Goal: Information Seeking & Learning: Learn about a topic

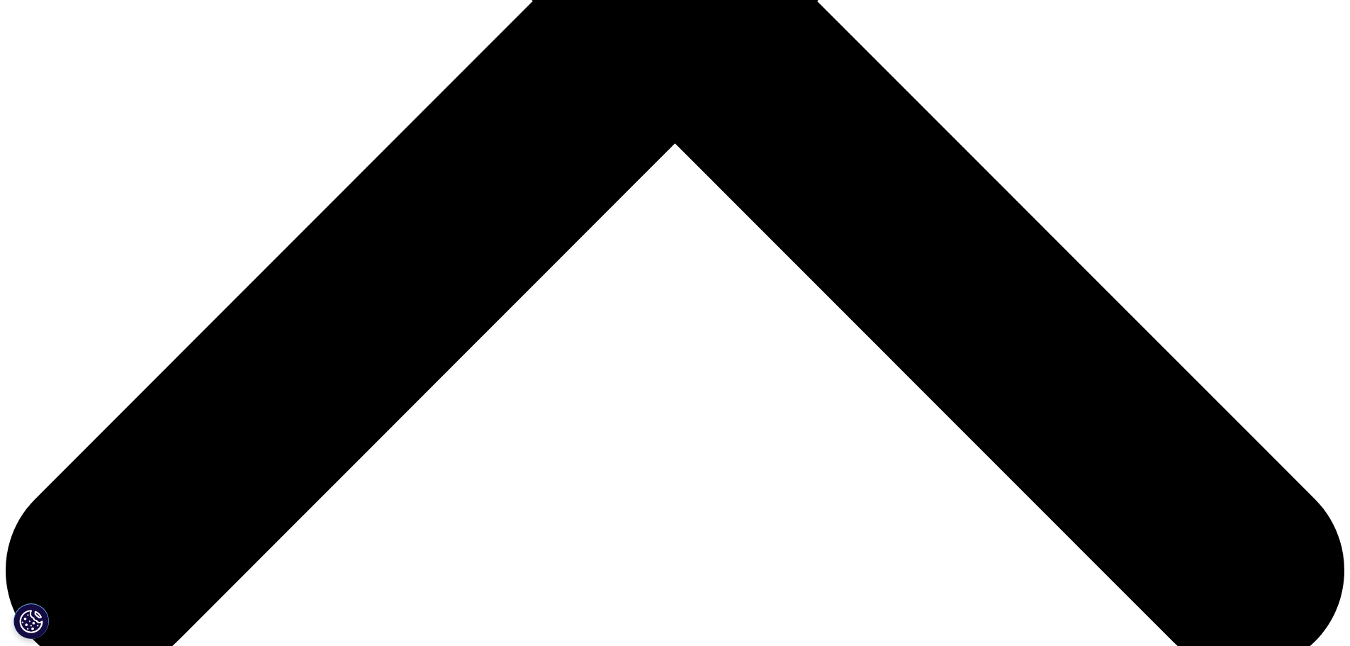
scroll to position [709, 0]
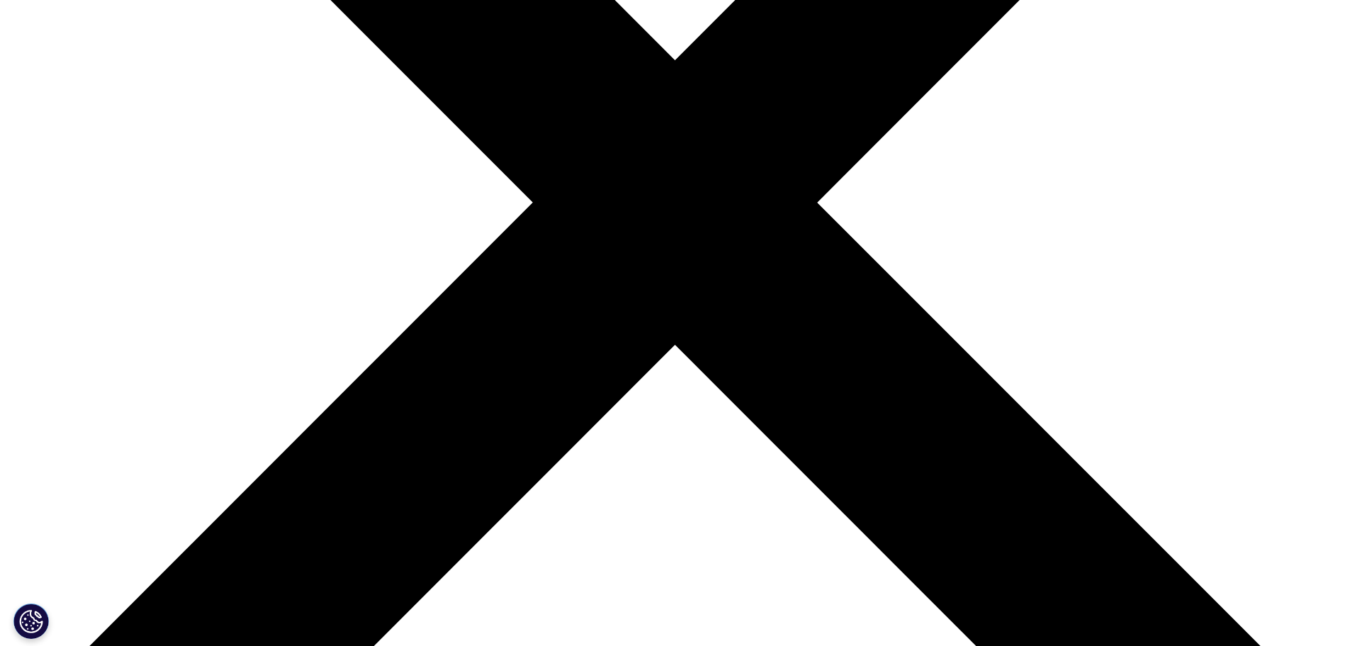
scroll to position [425, 0]
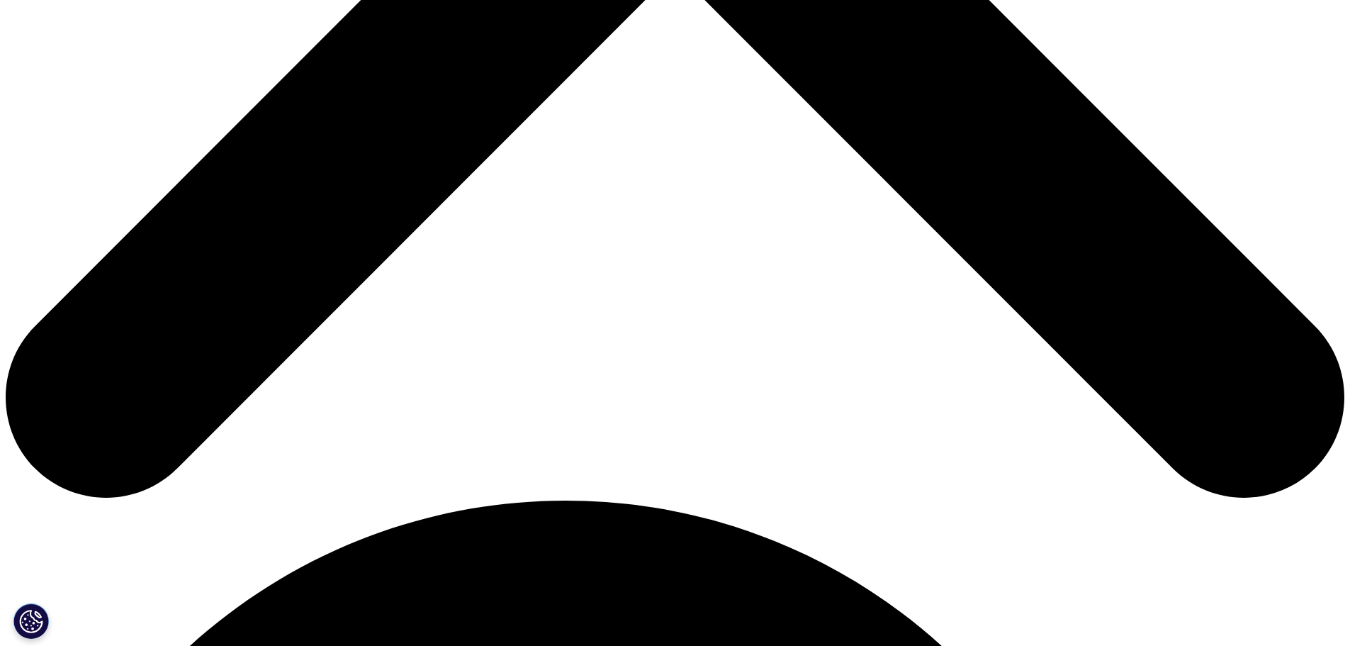
scroll to position [850, 0]
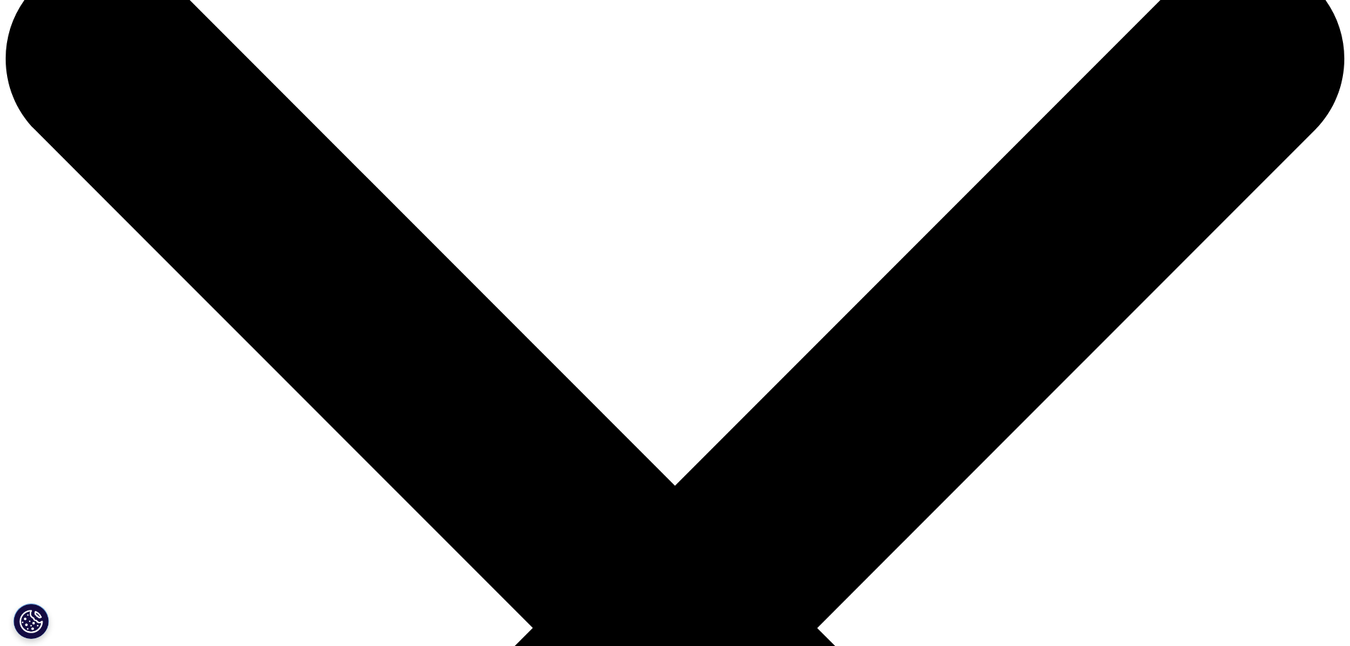
scroll to position [0, 0]
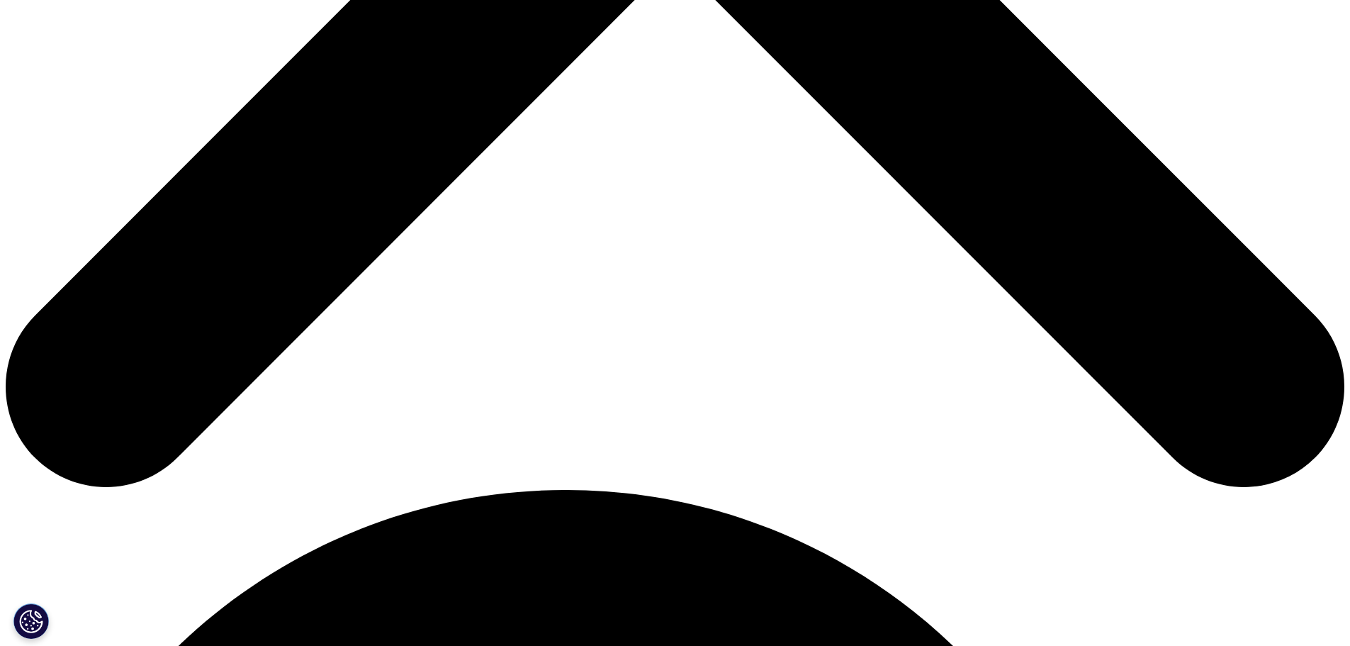
scroll to position [992, 0]
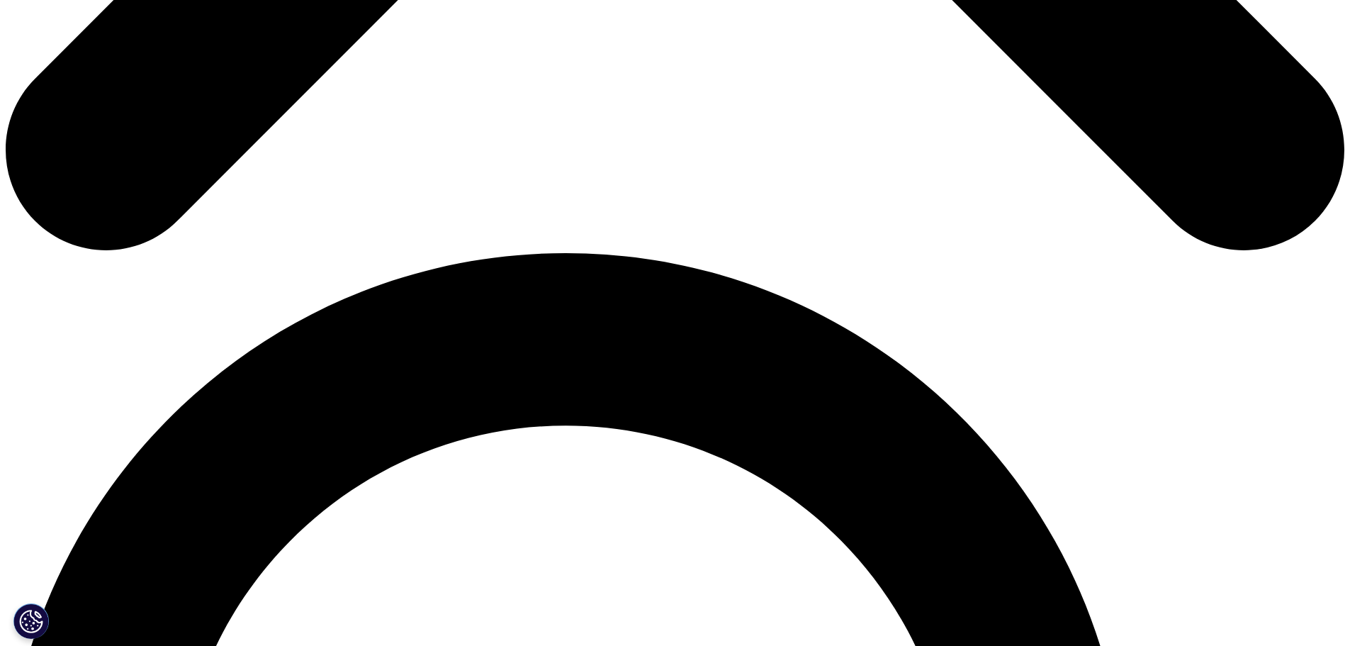
scroll to position [1134, 0]
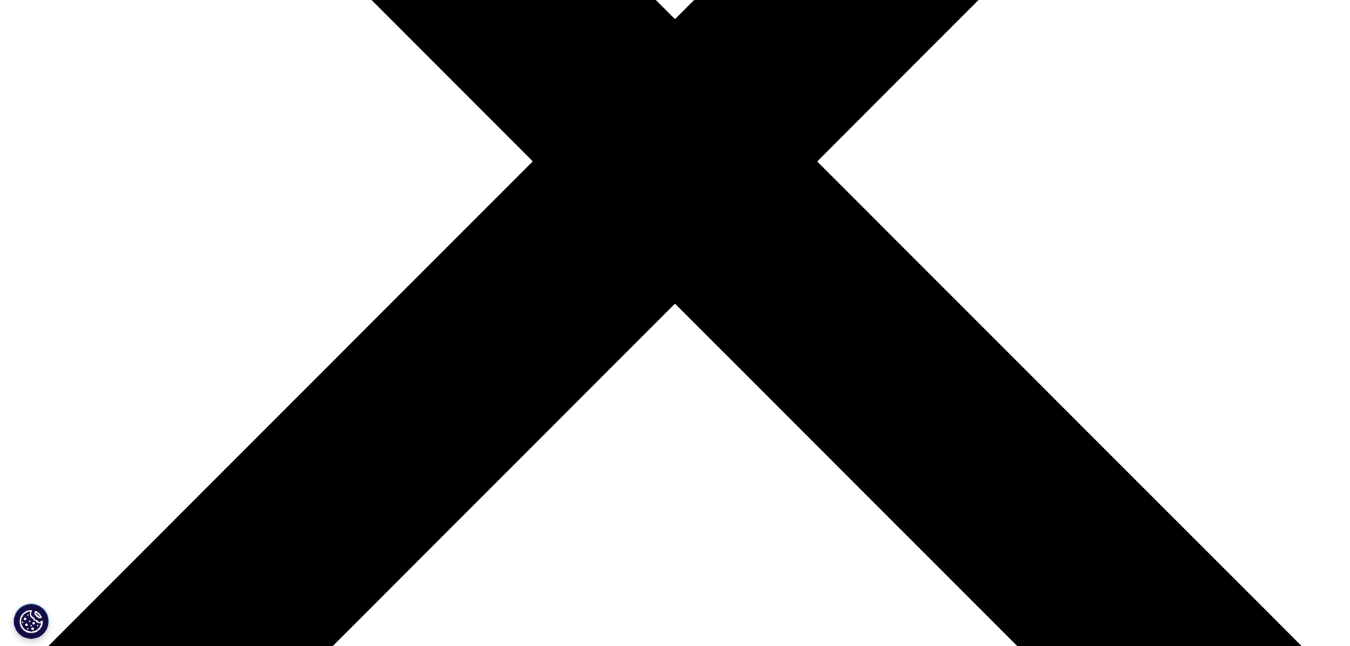
scroll to position [567, 0]
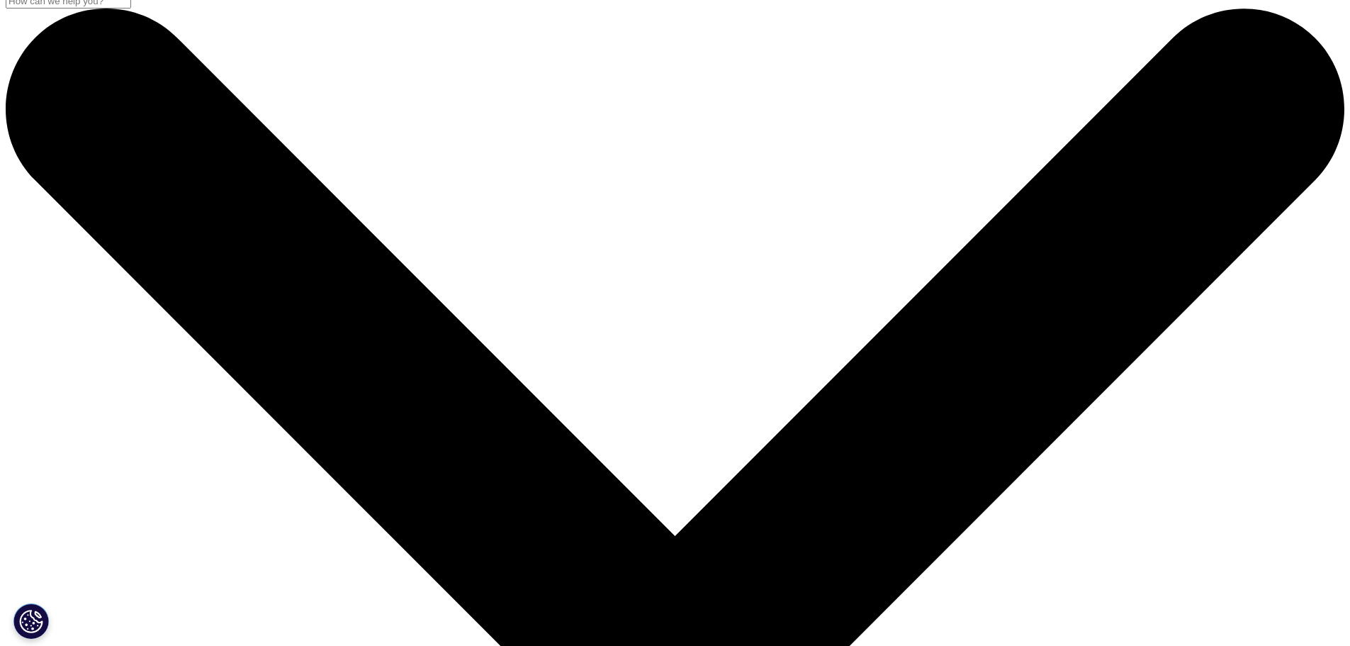
scroll to position [0, 0]
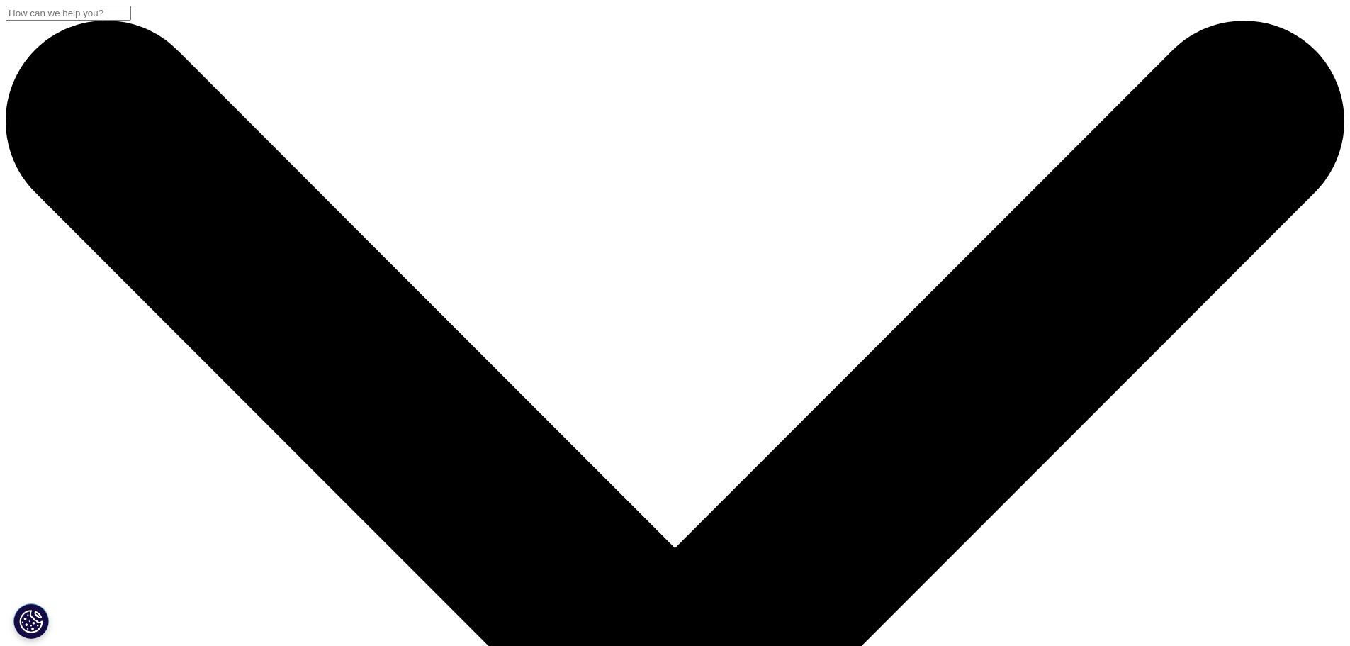
scroll to position [2048, 0]
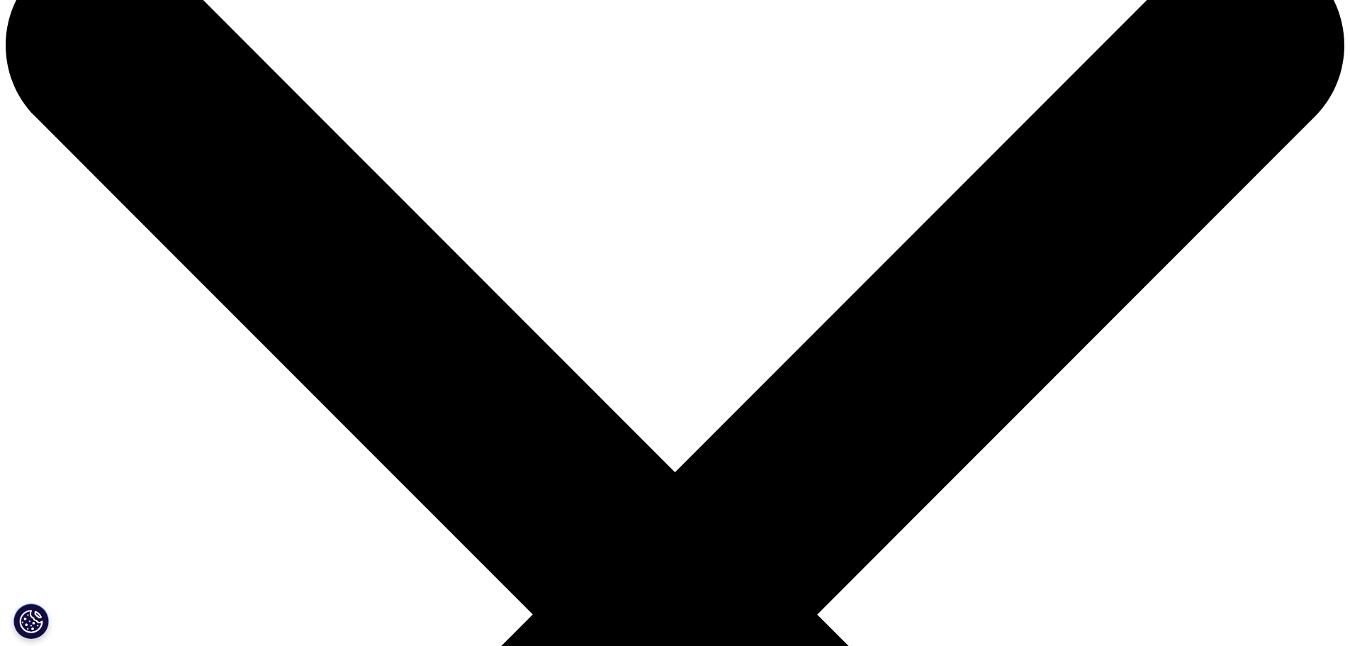
scroll to position [213, 0]
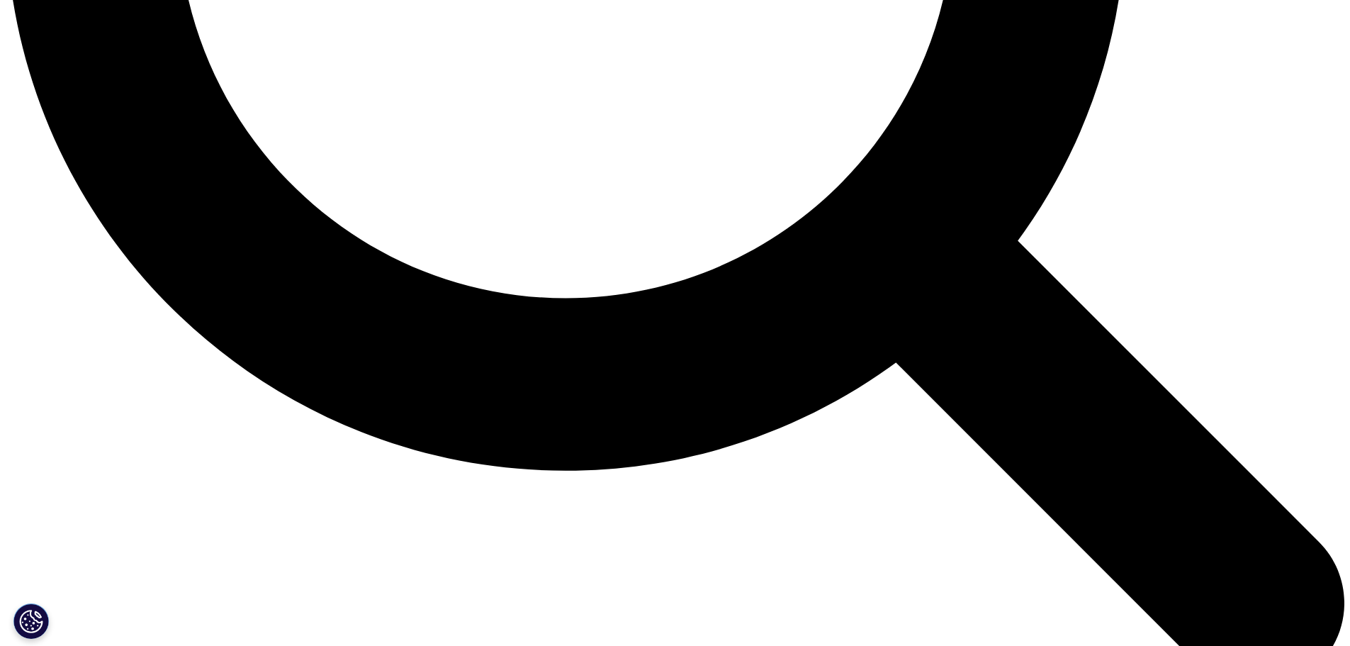
scroll to position [1984, 0]
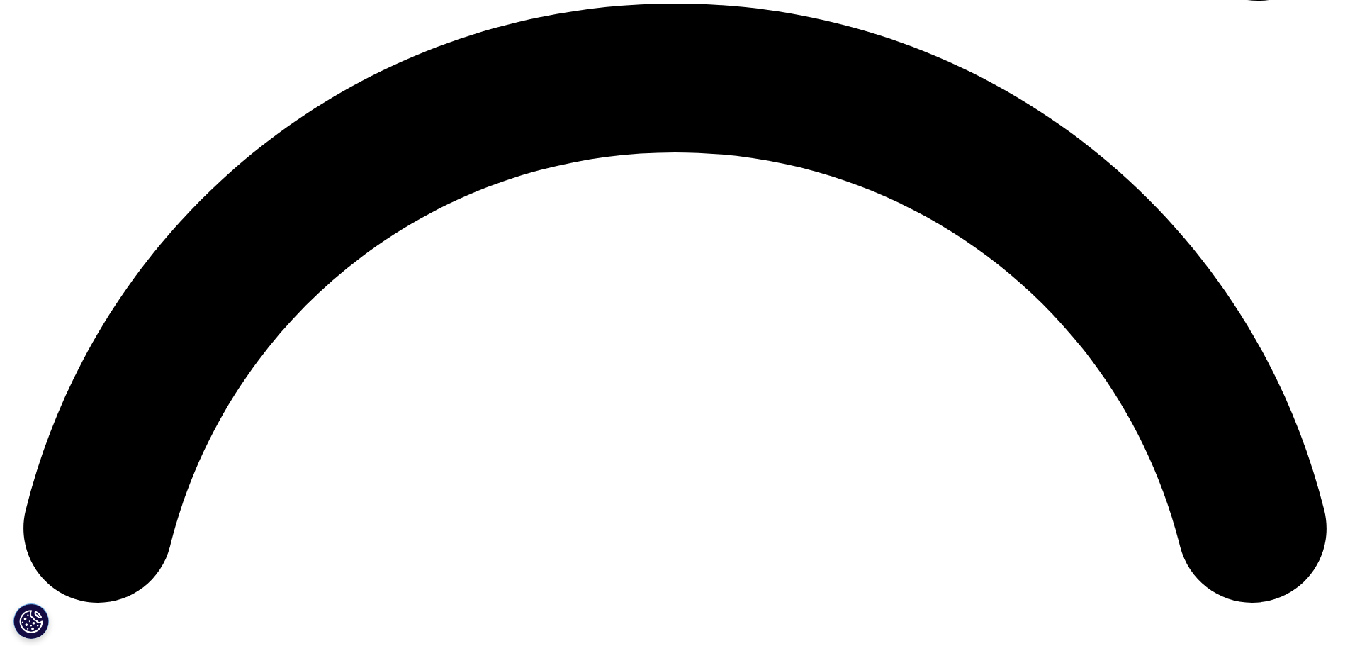
scroll to position [2834, 0]
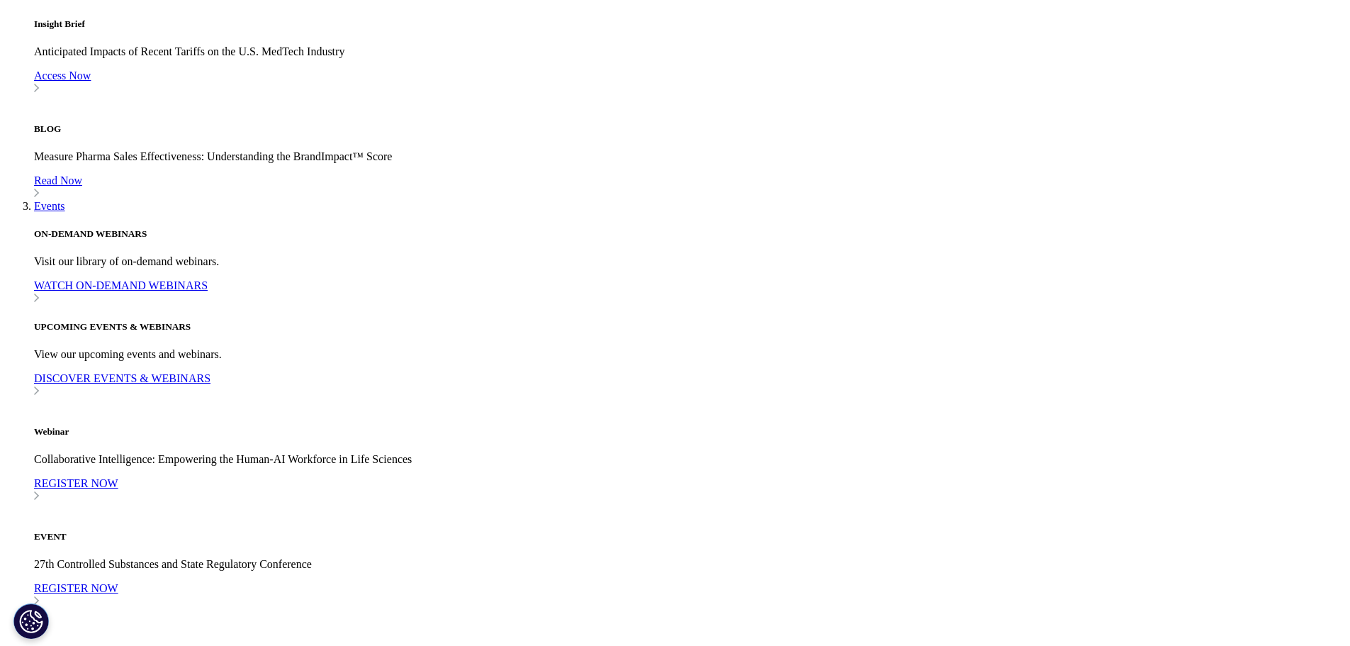
scroll to position [4960, 0]
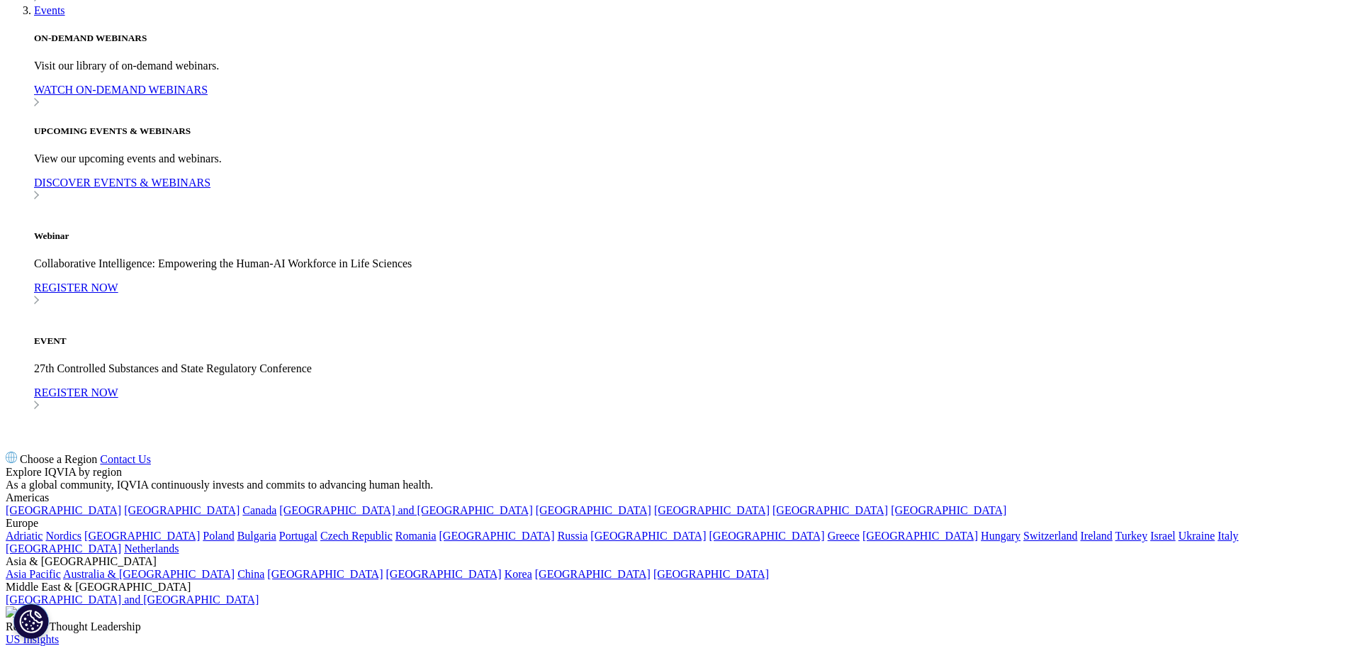
scroll to position [5173, 0]
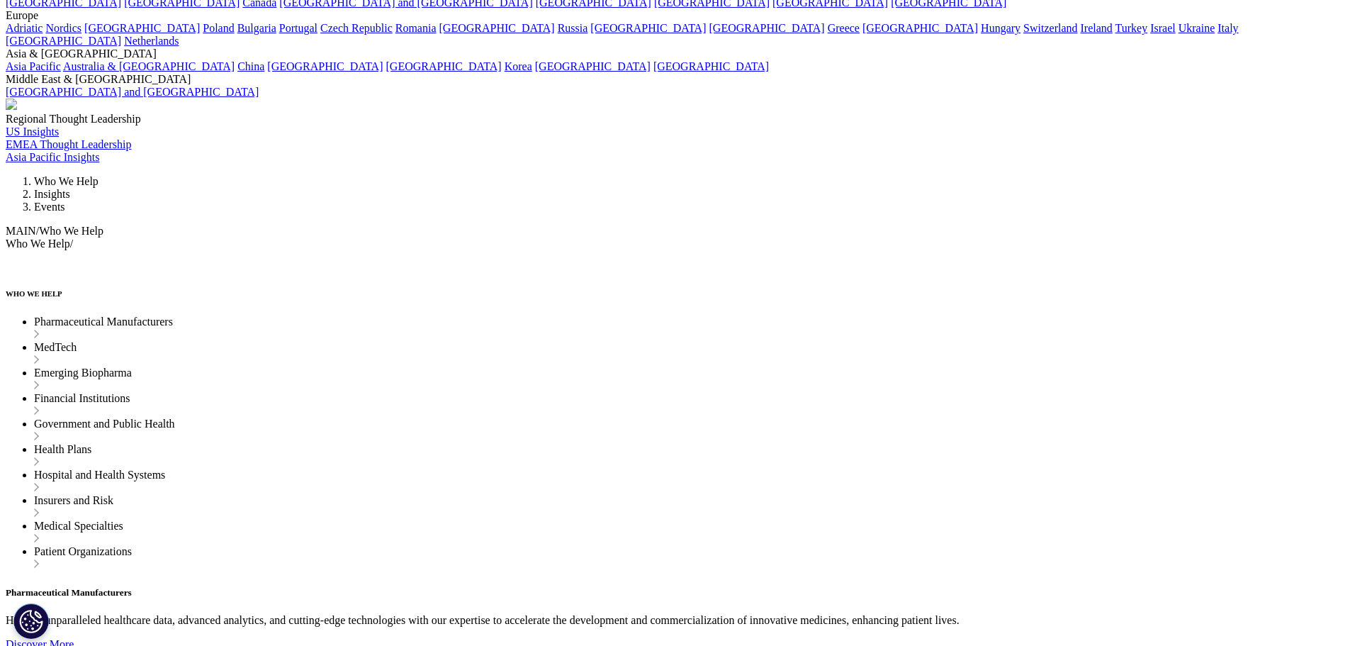
scroll to position [5740, 0]
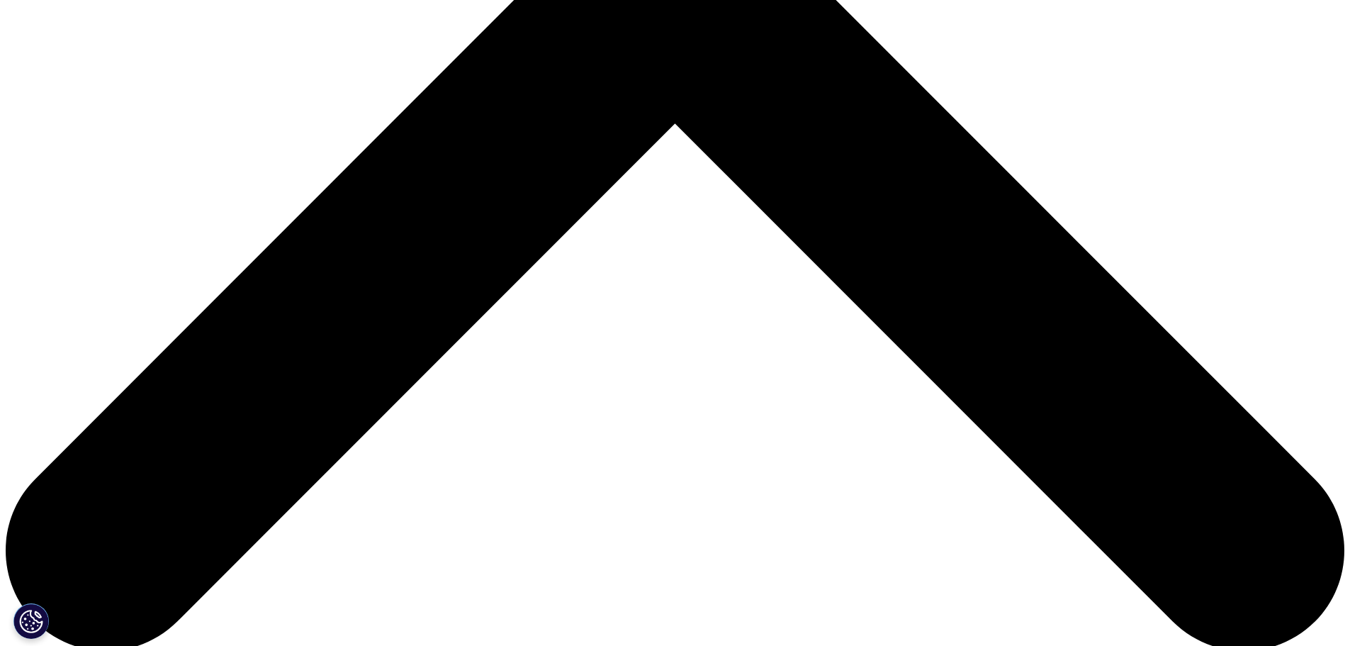
scroll to position [0, 0]
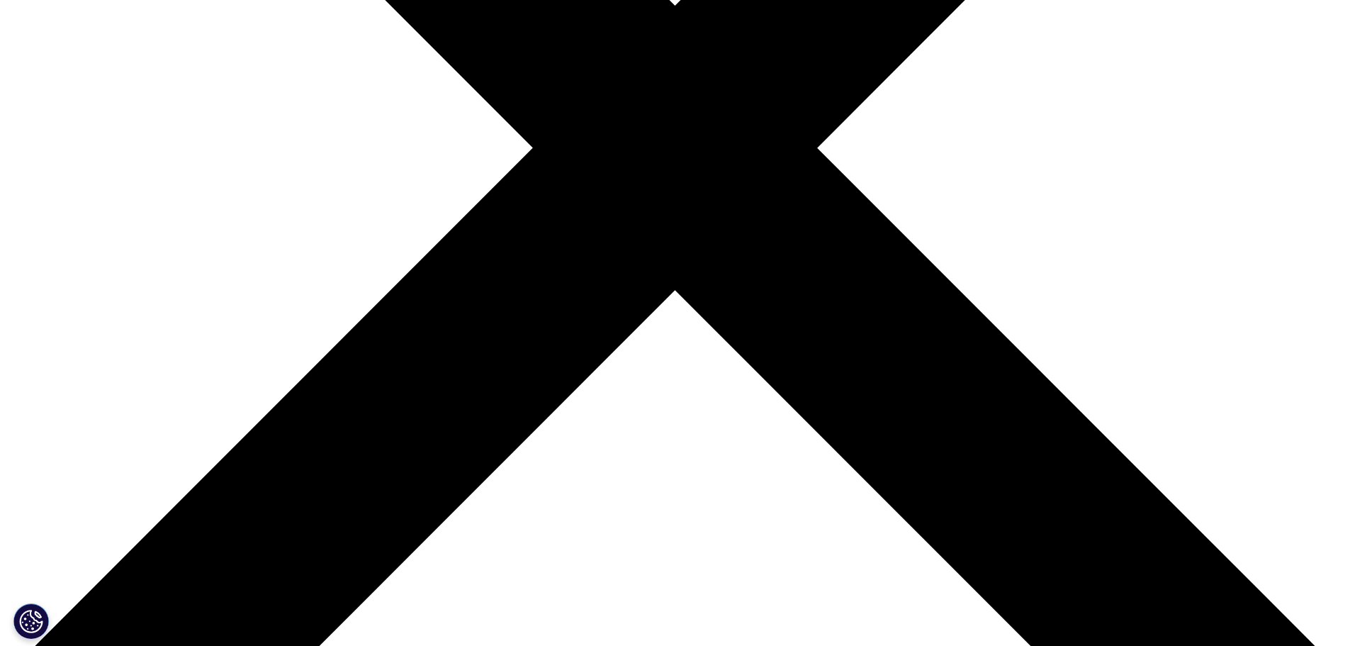
scroll to position [567, 0]
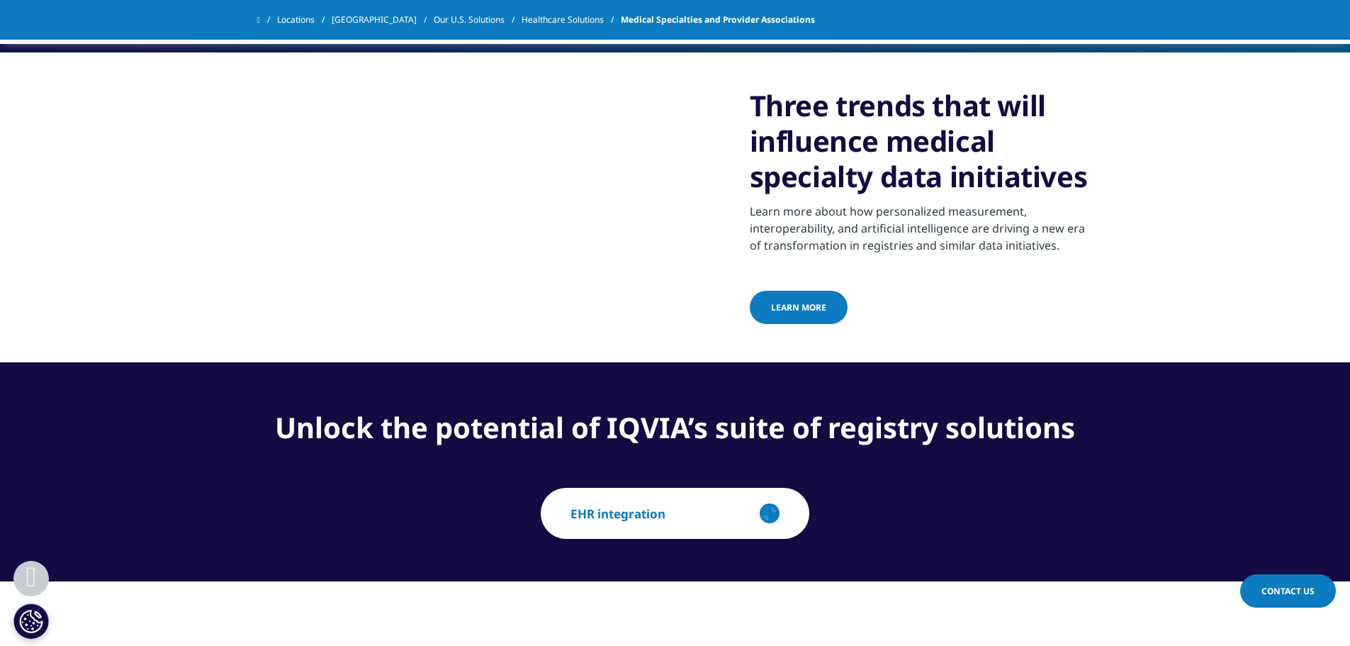
click at [795, 313] on span "LEARN MORE" at bounding box center [798, 307] width 55 height 12
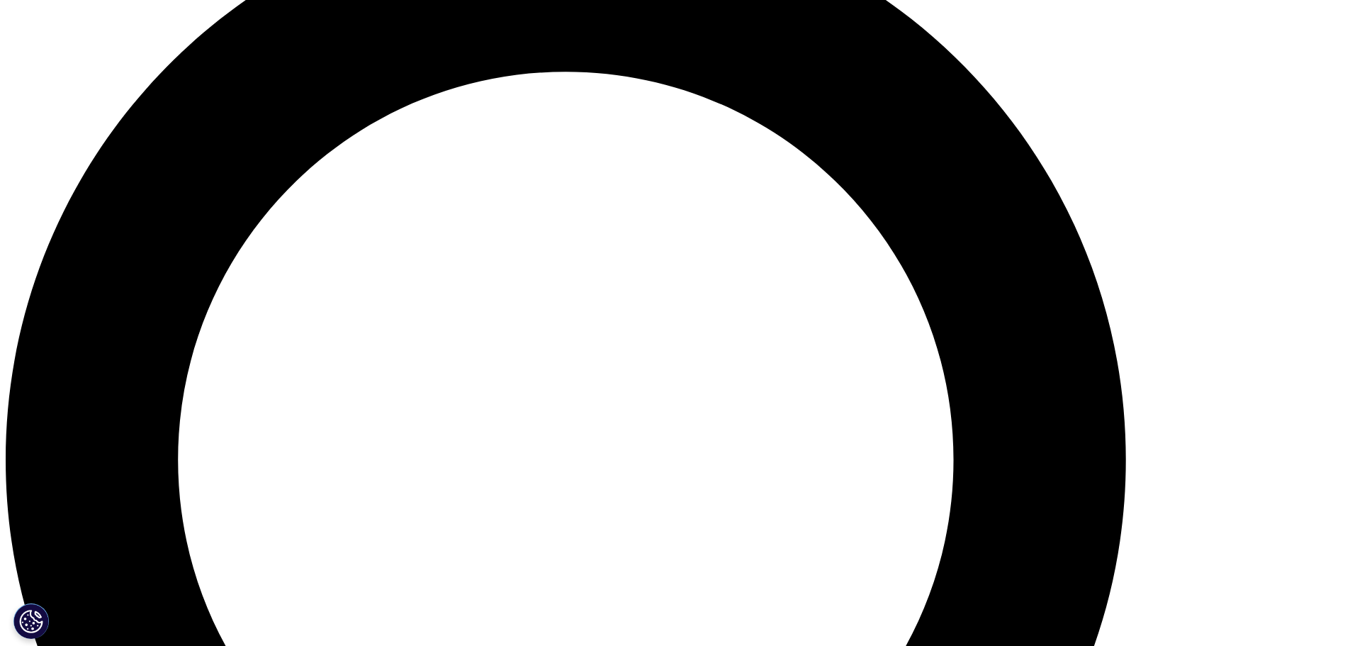
scroll to position [1488, 0]
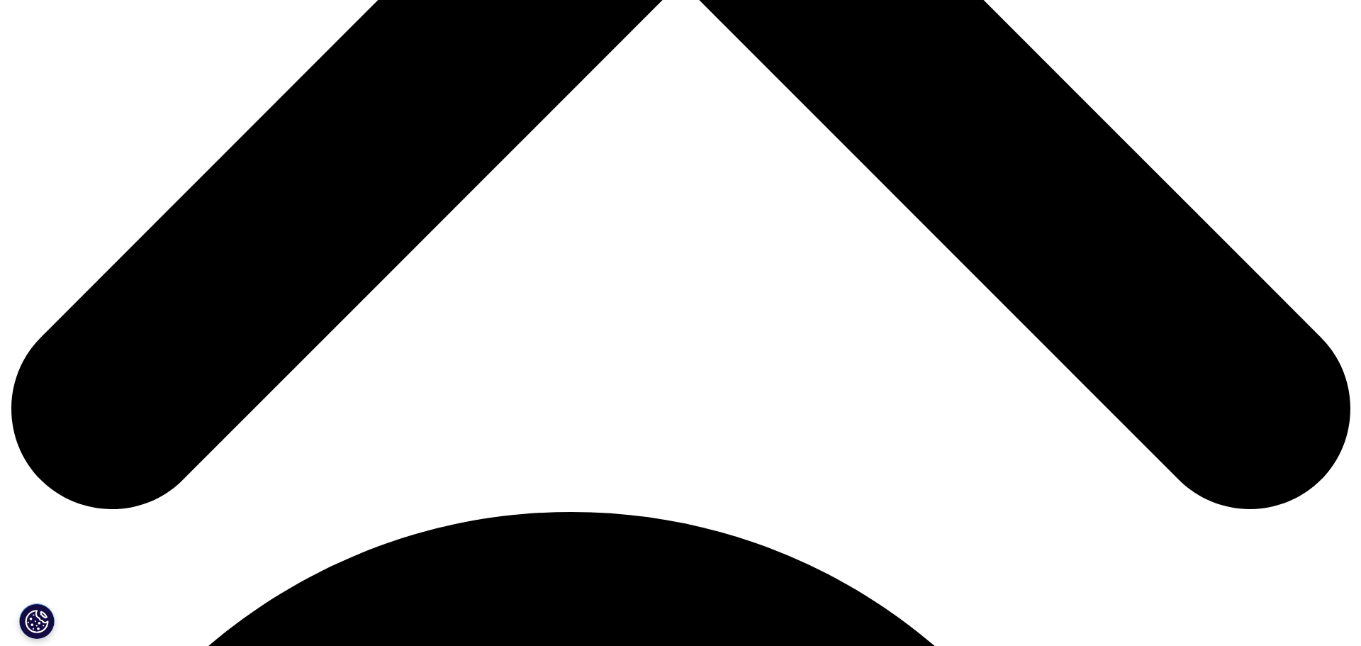
scroll to position [921, 0]
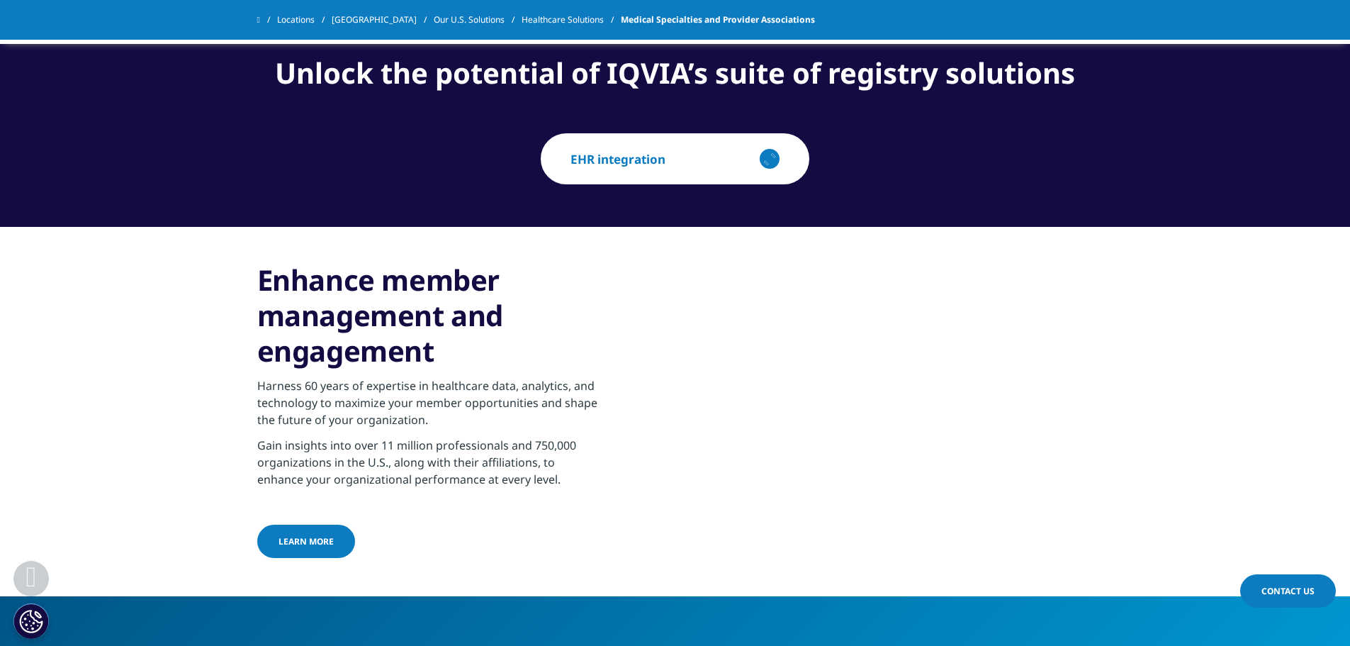
click at [612, 167] on p "EHR integration" at bounding box center [617, 159] width 95 height 16
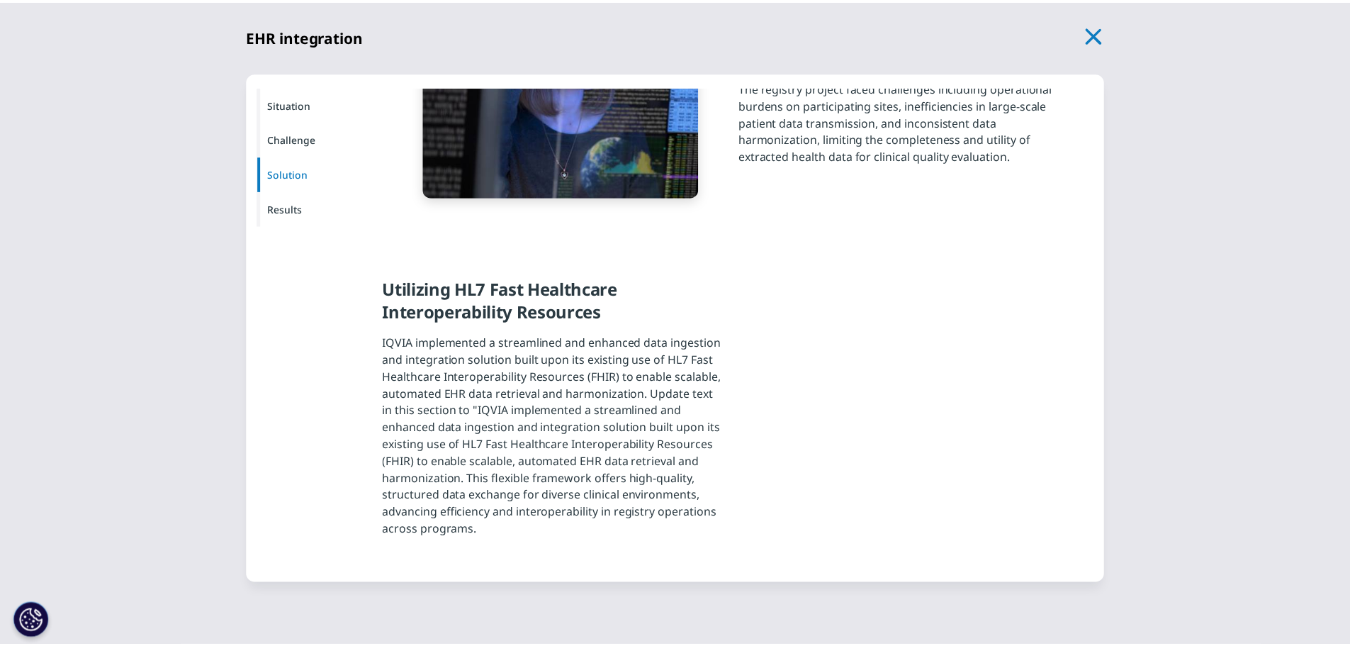
scroll to position [413, 0]
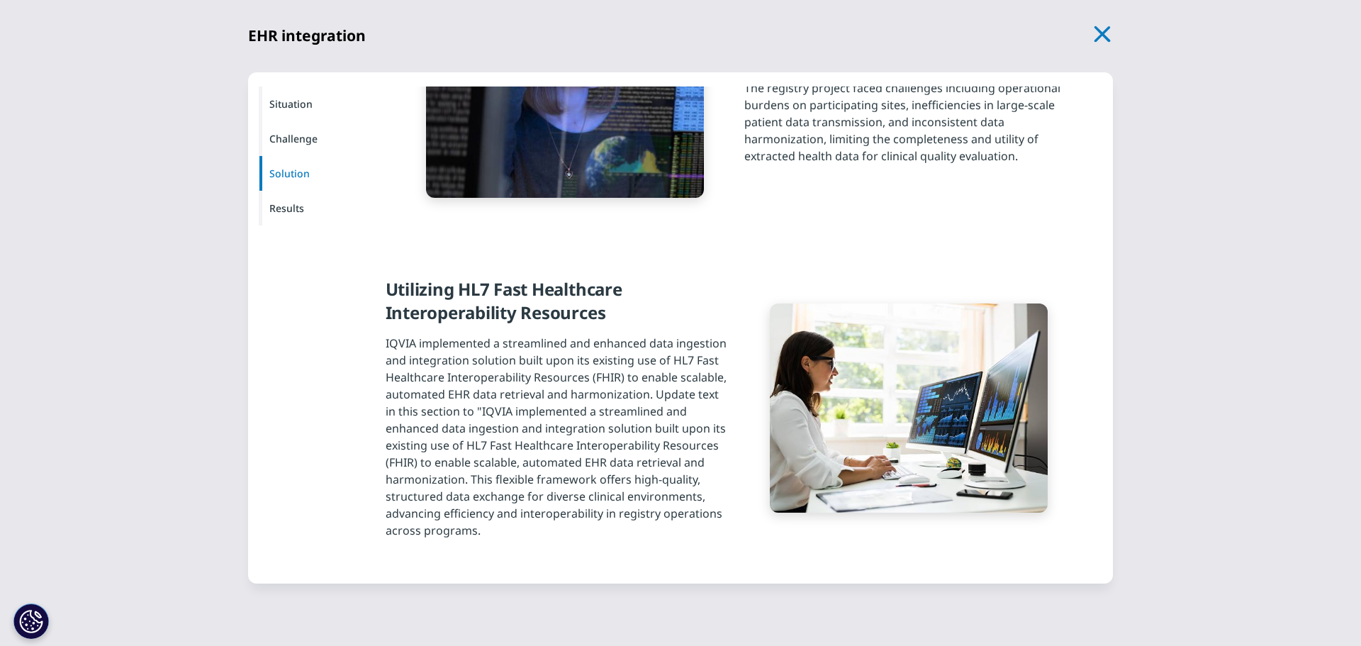
click at [1104, 34] on icon "button" at bounding box center [1103, 34] width 20 height 20
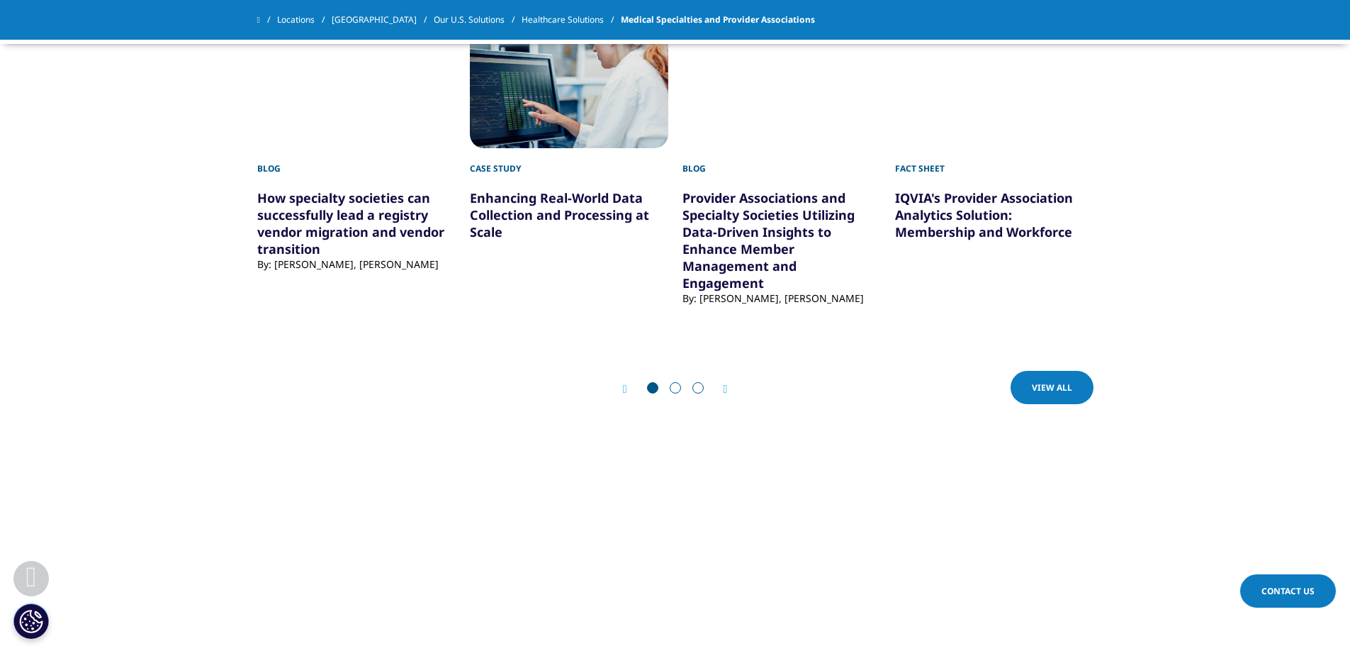
scroll to position [4606, 0]
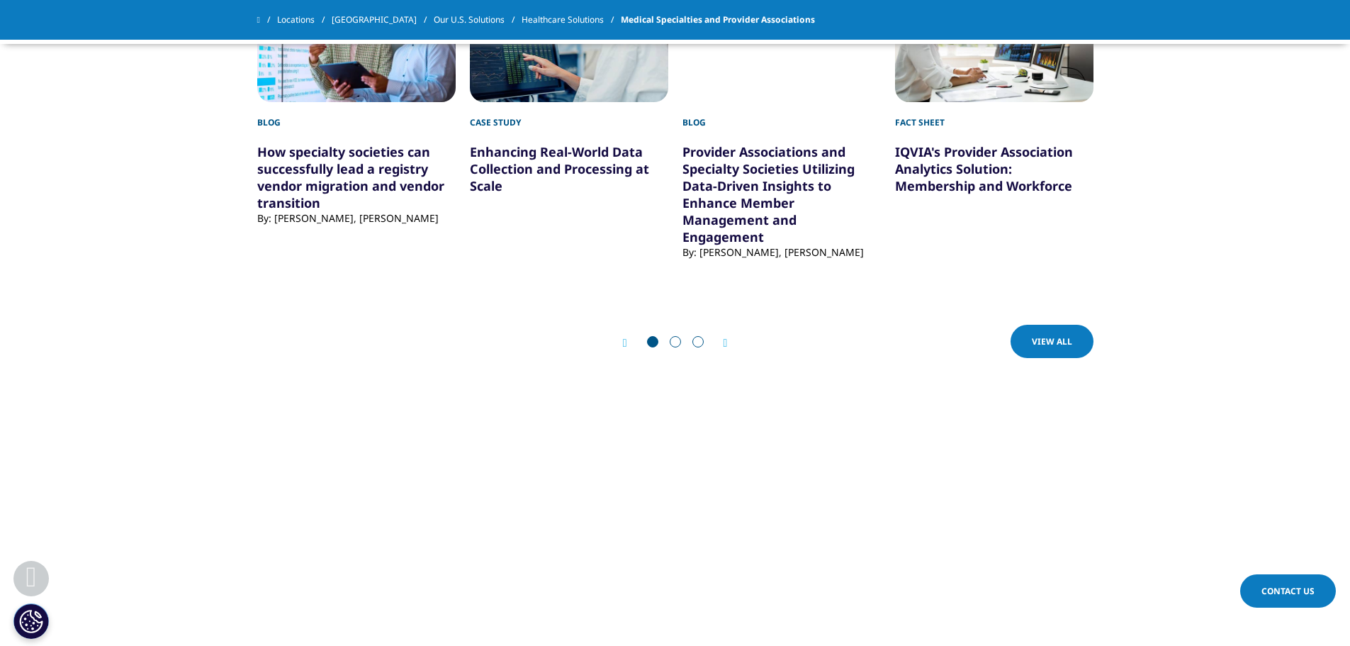
click at [721, 349] on div "Next" at bounding box center [718, 342] width 18 height 13
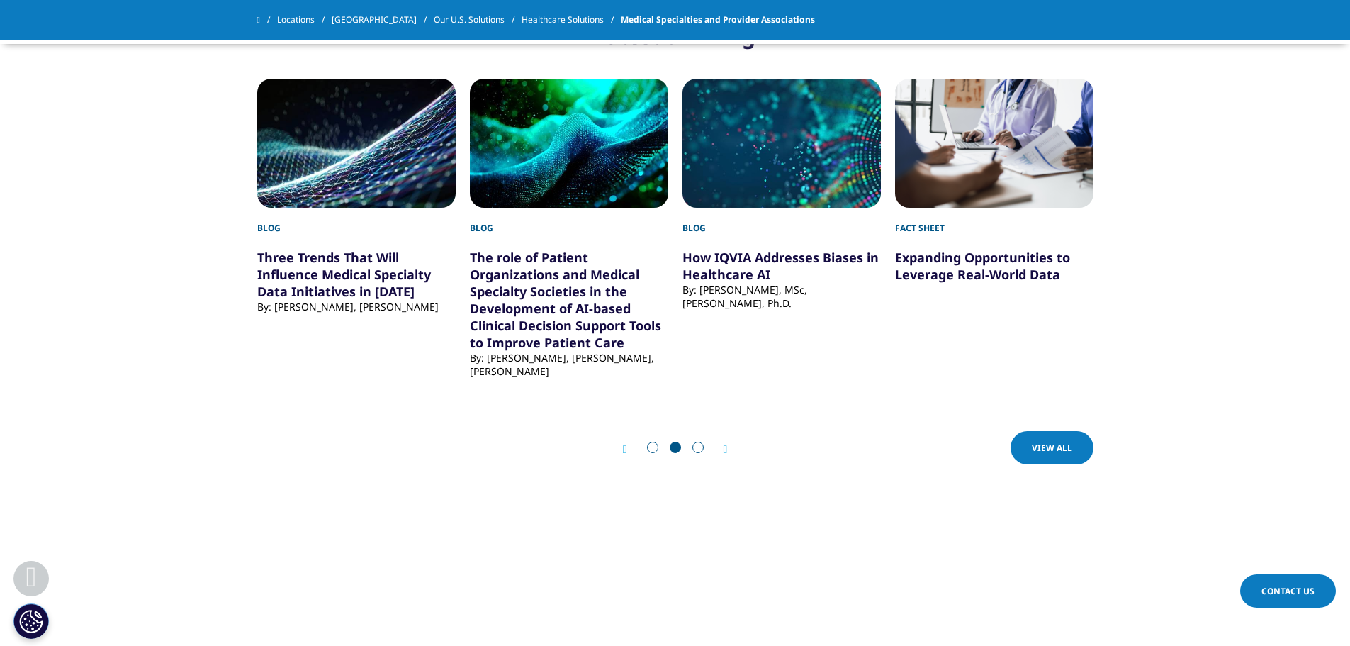
click at [723, 455] on icon "Next slide" at bounding box center [725, 449] width 4 height 11
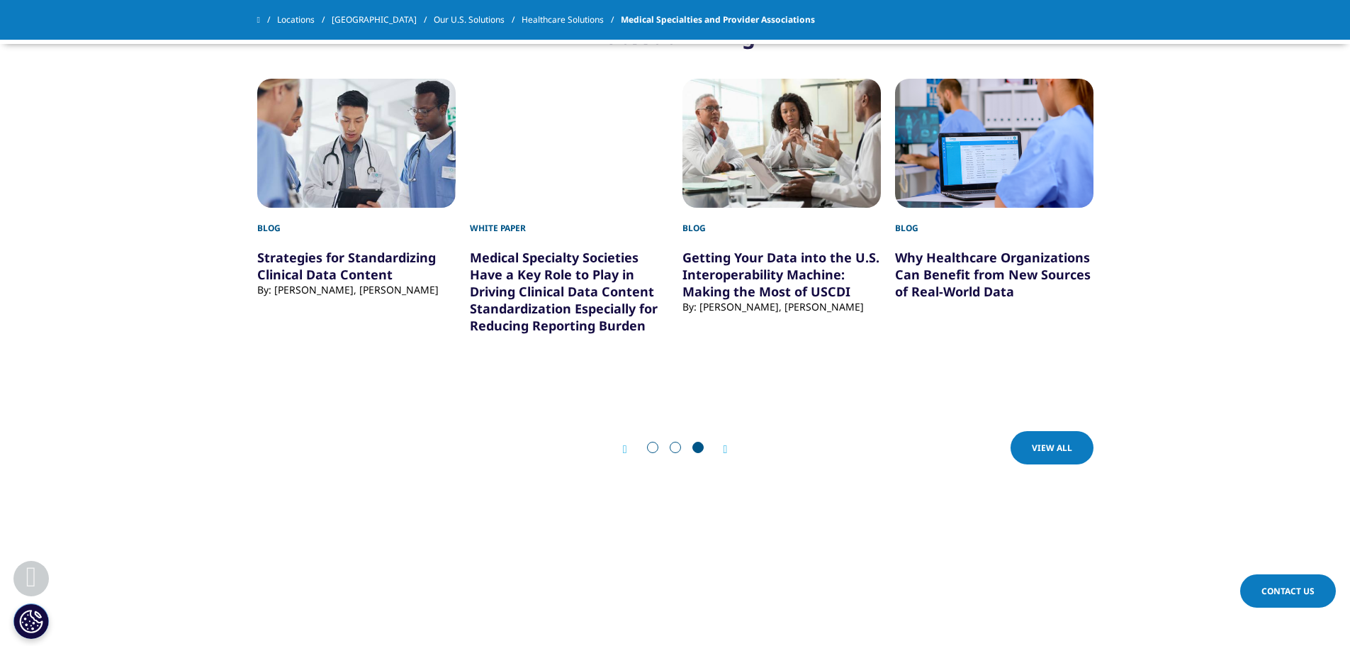
click at [723, 455] on icon "Next slide" at bounding box center [725, 449] width 4 height 11
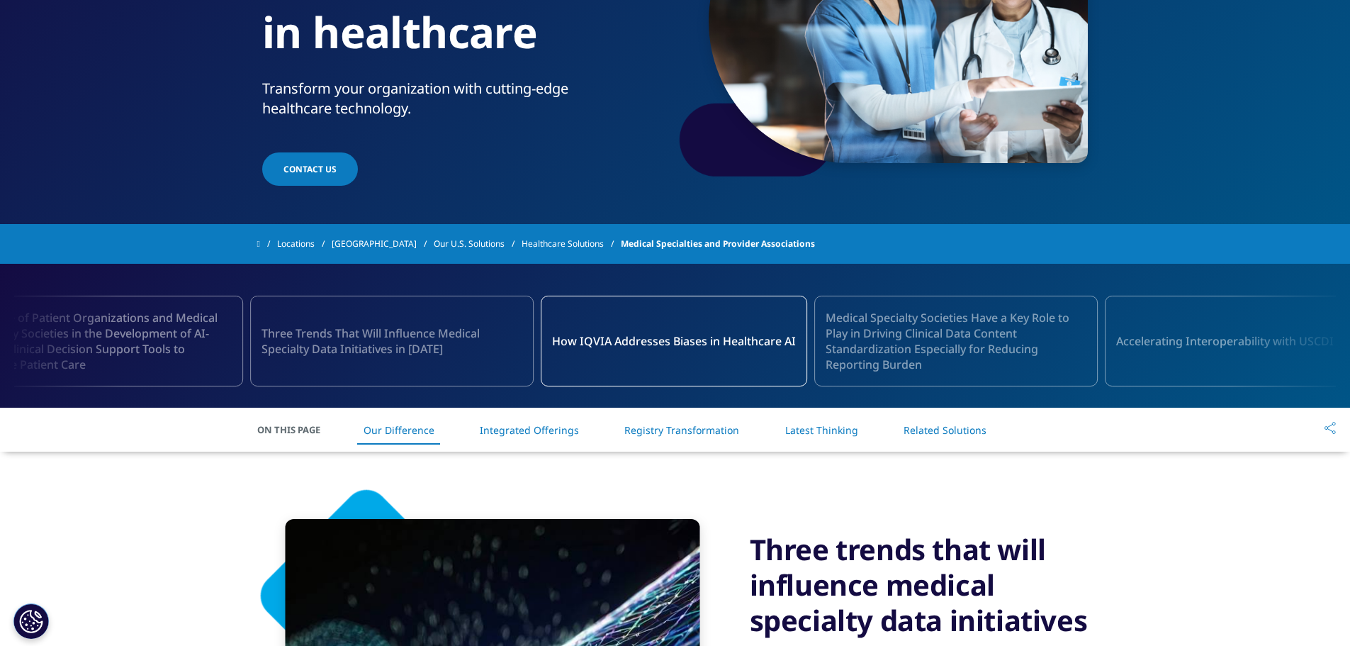
scroll to position [0, 0]
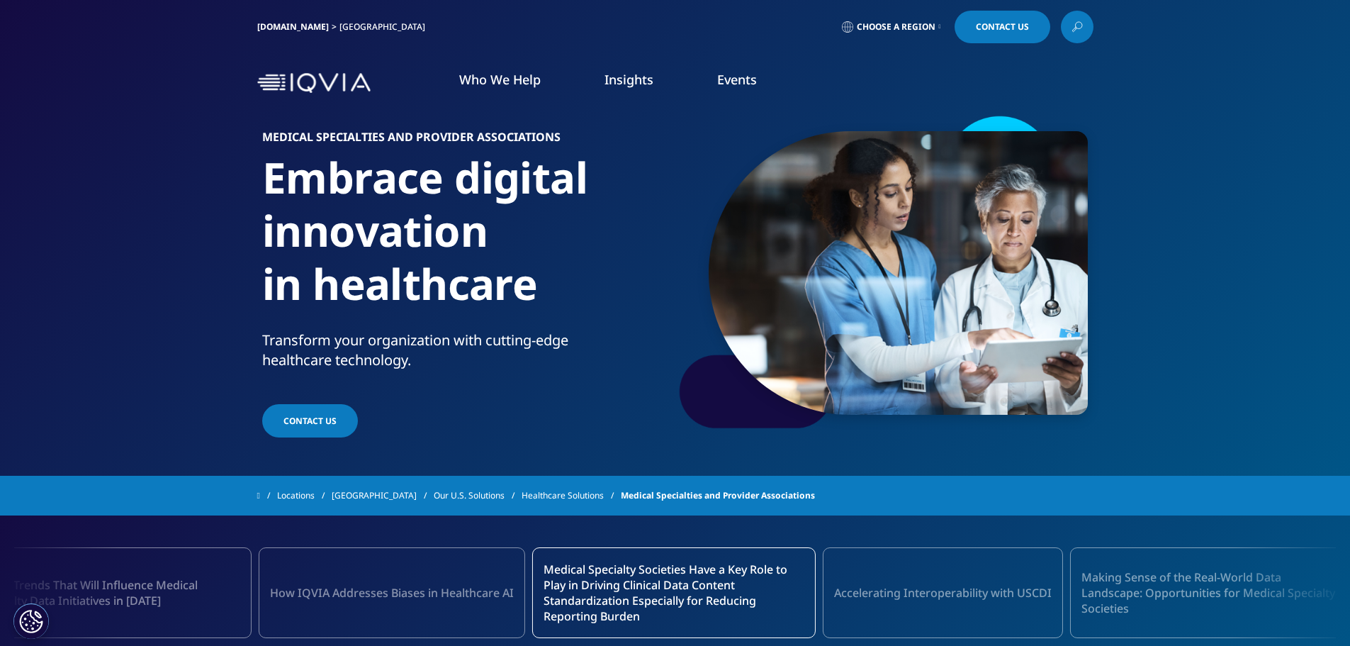
click at [220, 359] on li "Hospital and Health Systems" at bounding box center [189, 352] width 258 height 27
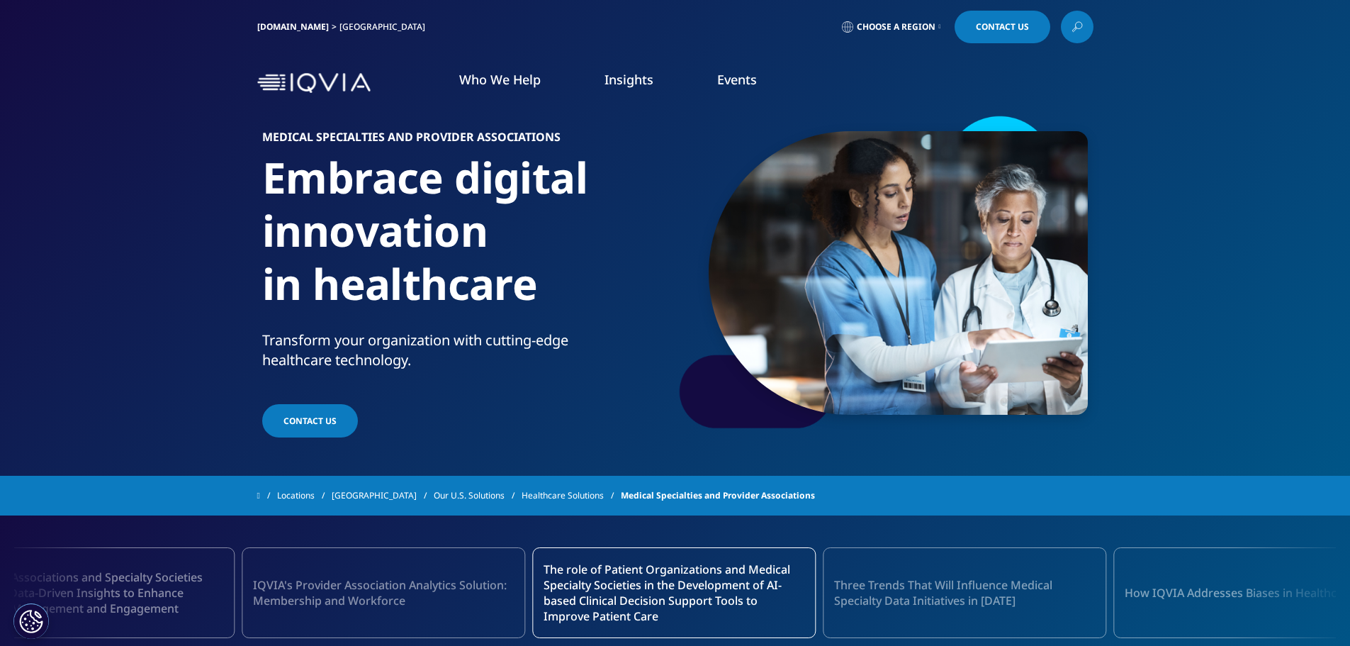
click at [298, 84] on img at bounding box center [313, 83] width 113 height 21
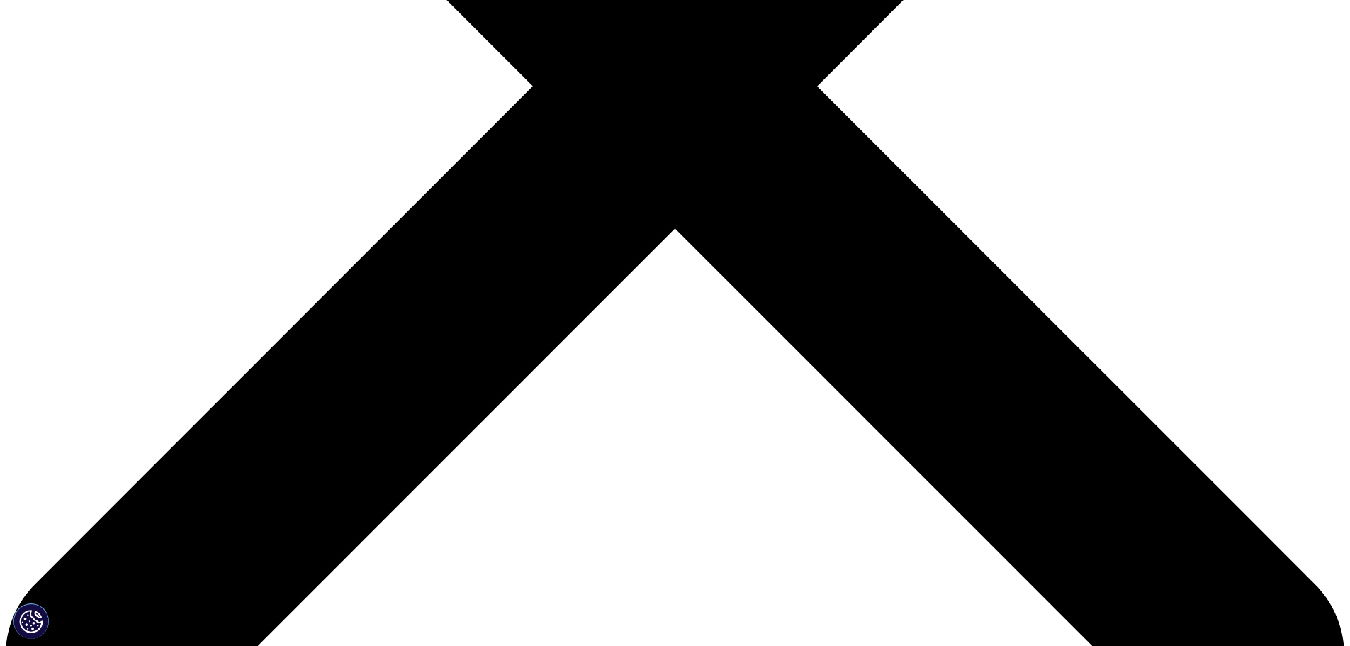
scroll to position [638, 0]
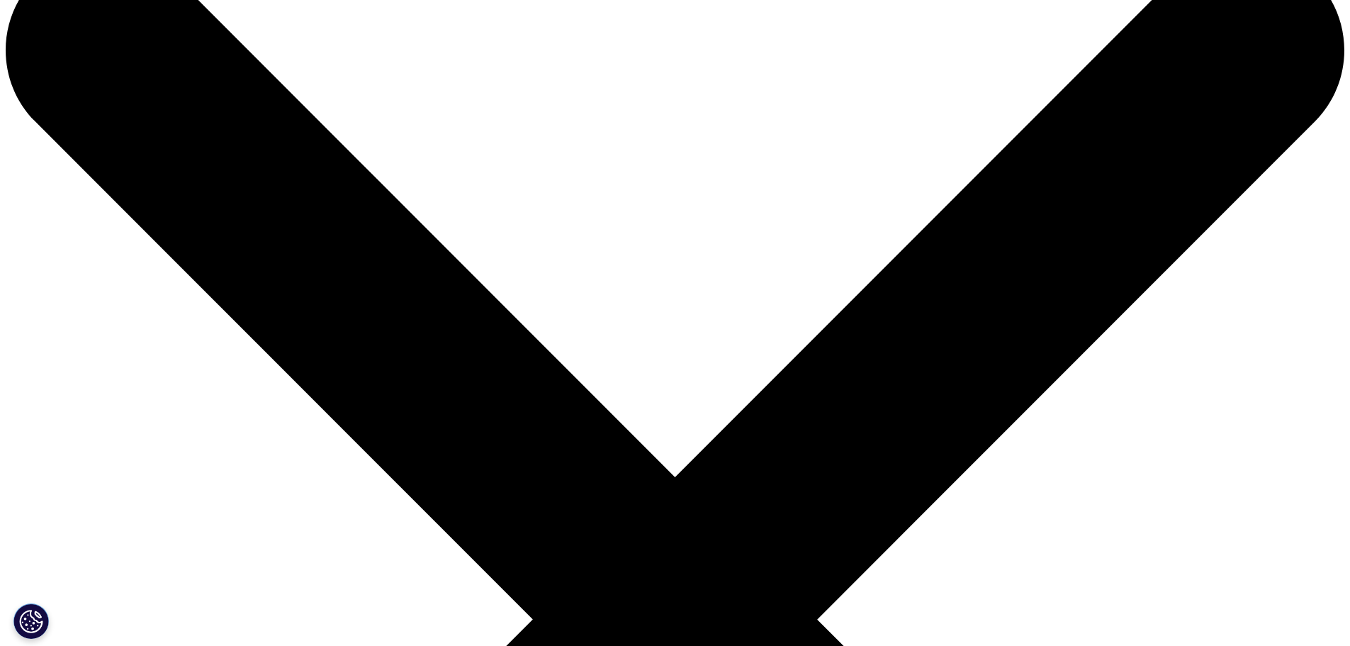
scroll to position [142, 0]
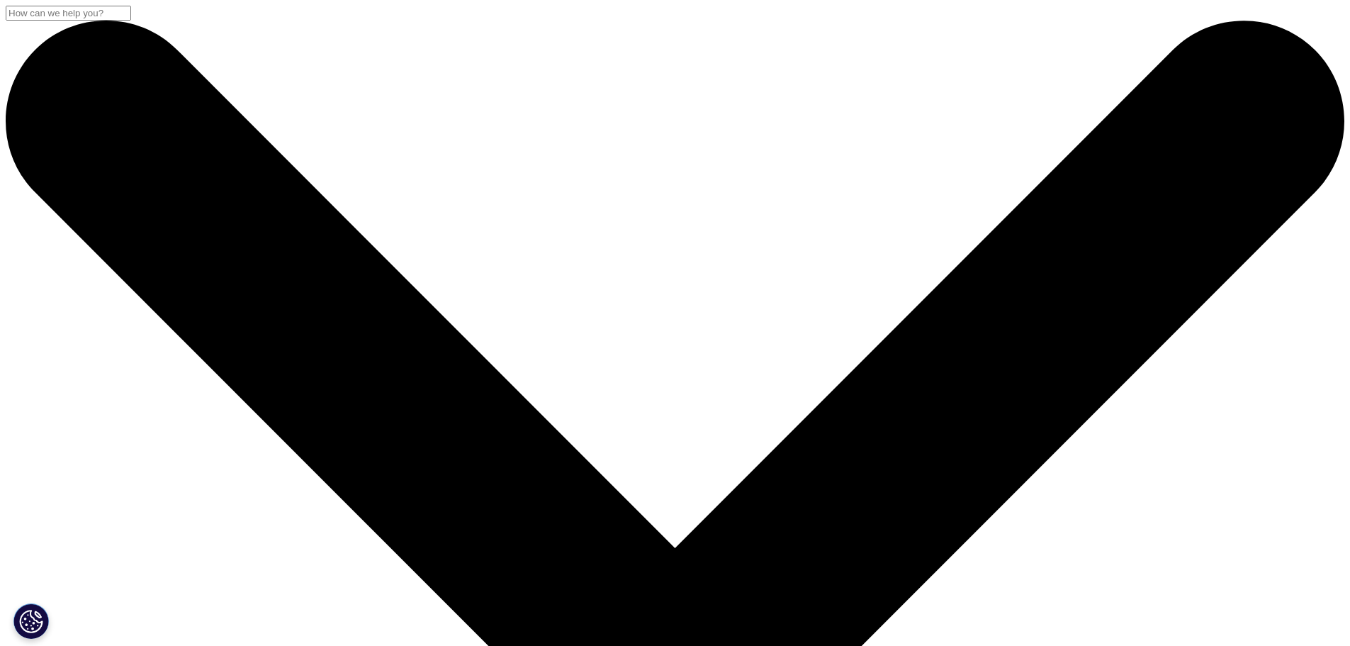
scroll to position [409, 836]
